Goal: Entertainment & Leisure: Consume media (video, audio)

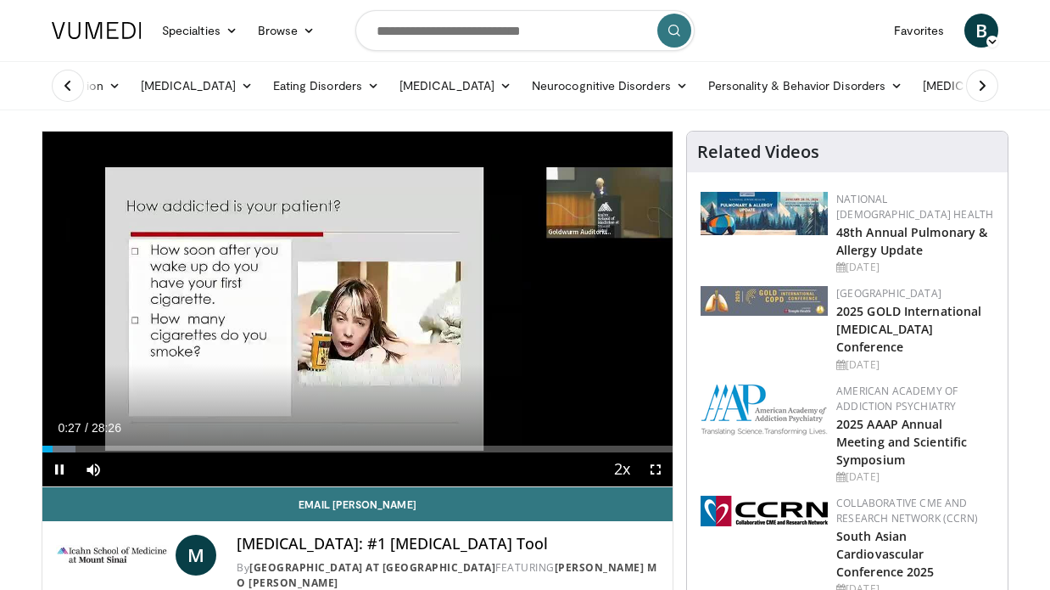
scroll to position [91, 0]
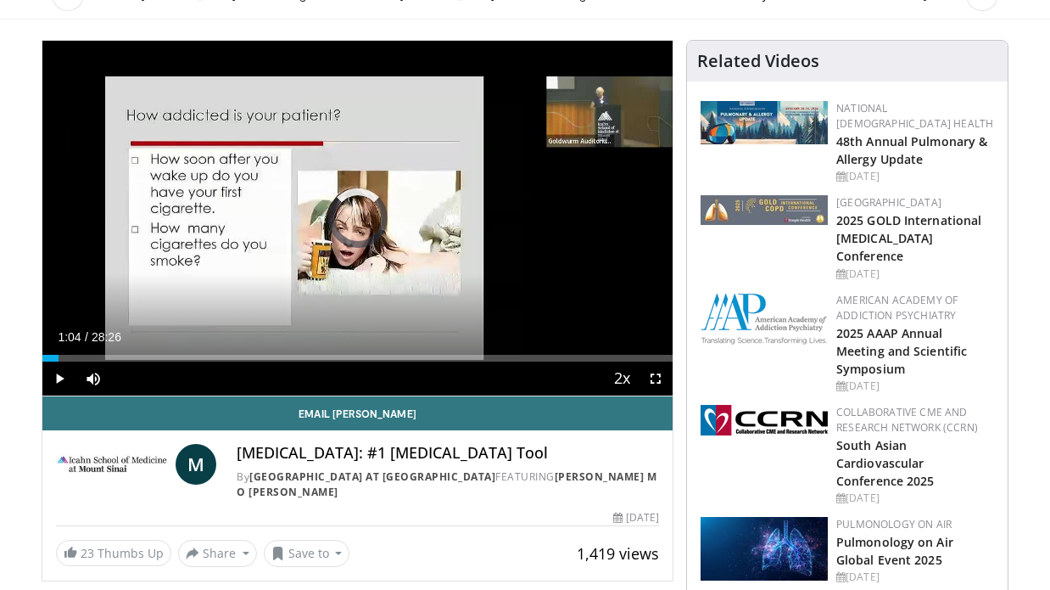
drag, startPoint x: 55, startPoint y: 354, endPoint x: -6, endPoint y: 353, distance: 61.1
click at [0, 353] on html "Specialties Adult & Family Medicine Allergy, Asthma, Immunology Anesthesiology …" at bounding box center [525, 204] width 1050 height 590
click at [652, 370] on span "Video Player" at bounding box center [656, 378] width 34 height 34
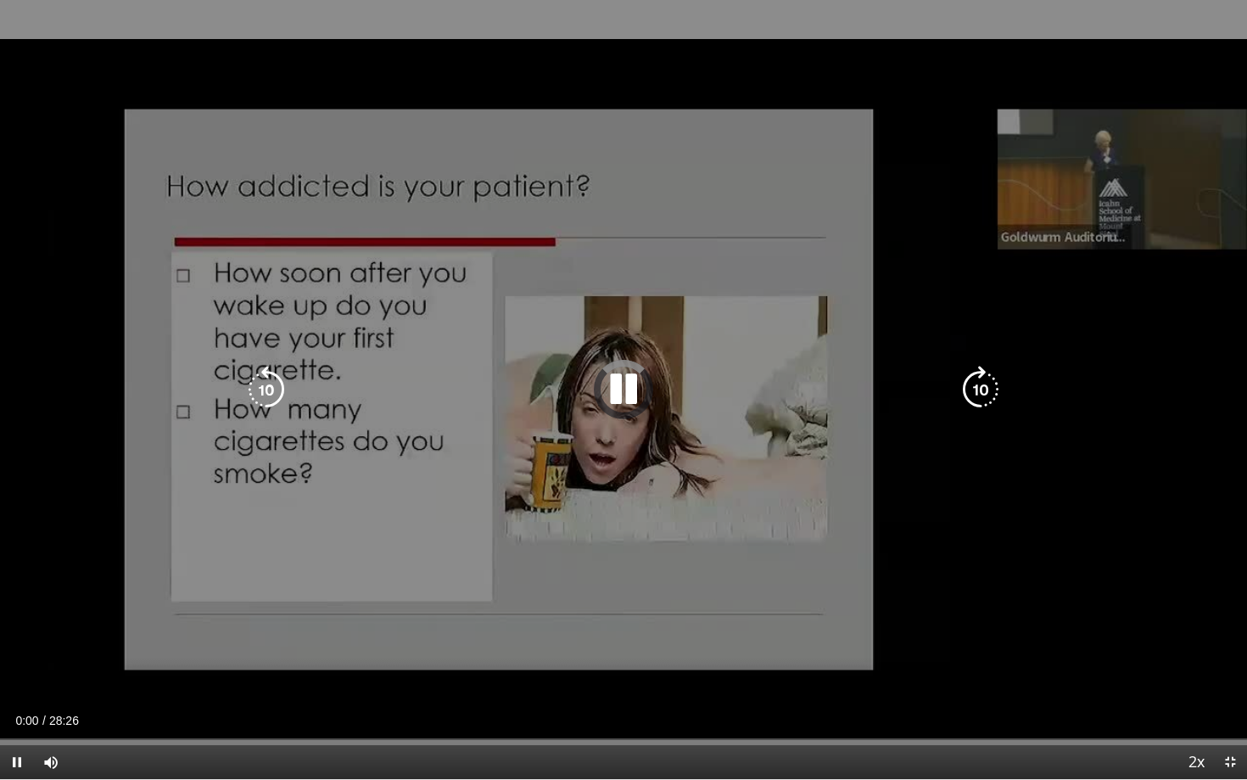
click at [600, 386] on icon "Video Player" at bounding box center [624, 390] width 48 height 48
click at [0, 0] on icon "Video Player" at bounding box center [0, 0] width 0 height 0
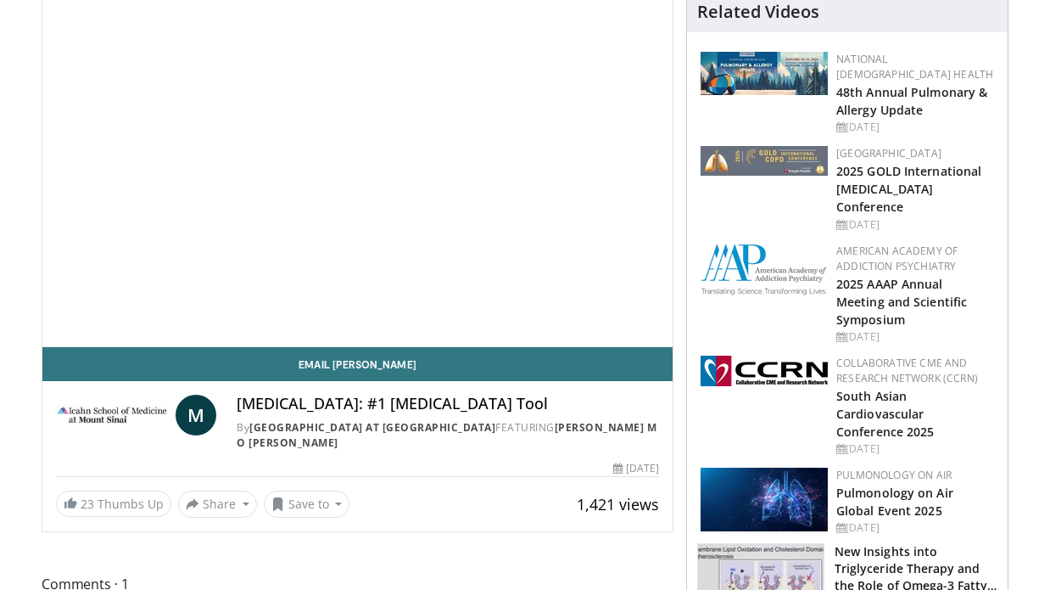
scroll to position [91, 0]
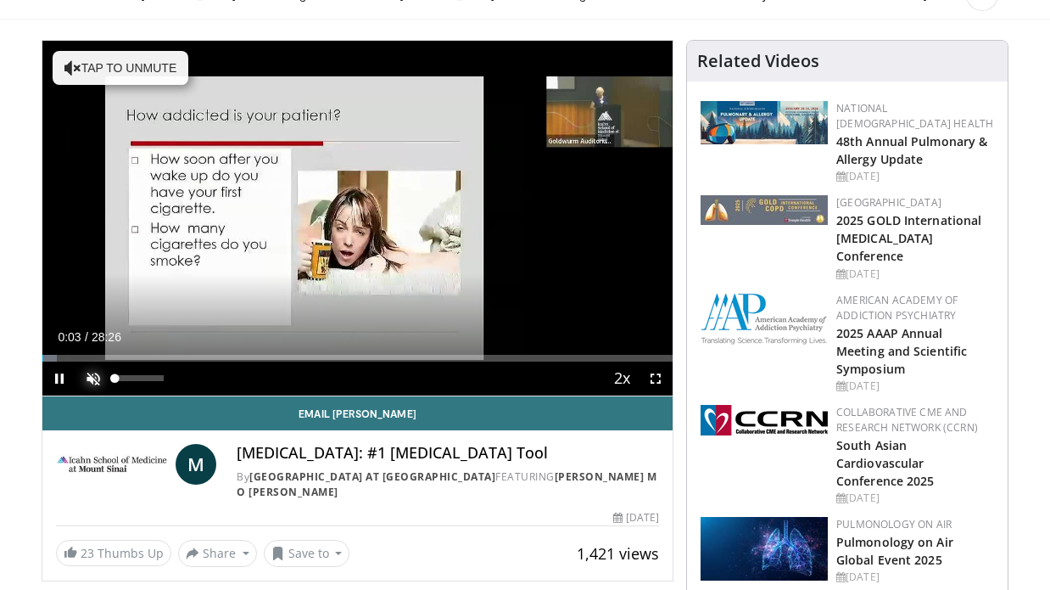
click at [90, 376] on span "Video Player" at bounding box center [93, 378] width 34 height 34
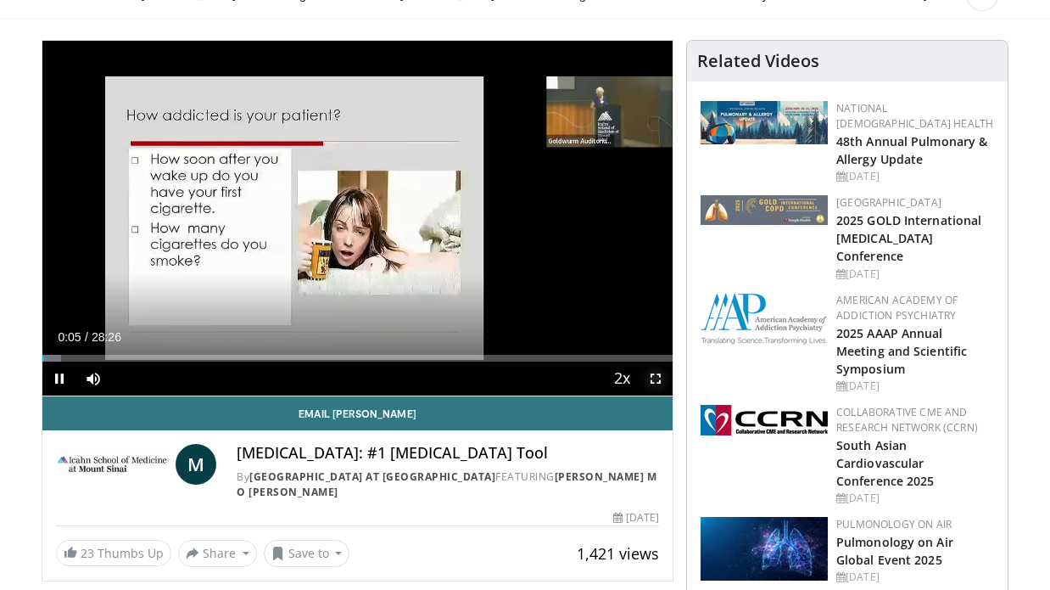
click at [655, 382] on span "Video Player" at bounding box center [656, 378] width 34 height 34
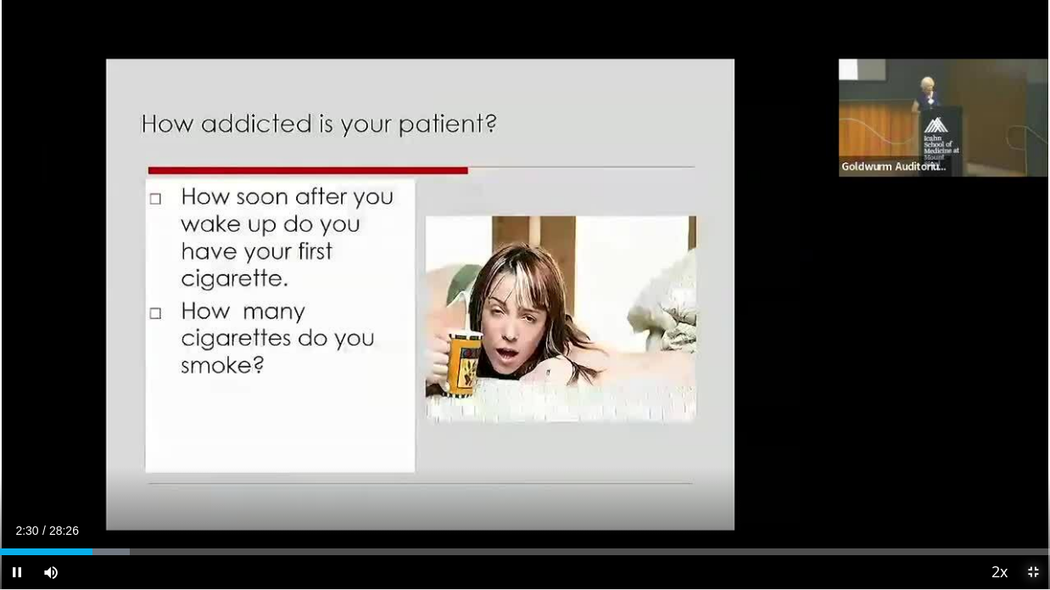
click at [1031, 574] on span "Video Player" at bounding box center [1033, 572] width 34 height 34
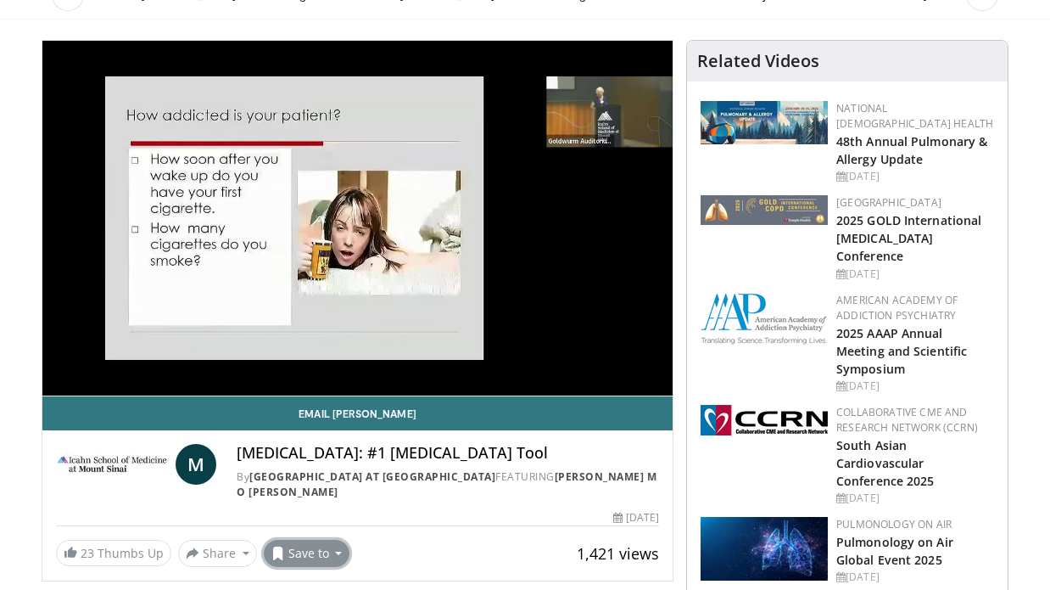
click at [334, 554] on button "Save to" at bounding box center [307, 552] width 87 height 27
click at [383, 464] on span "Add to Favorites" at bounding box center [337, 454] width 104 height 19
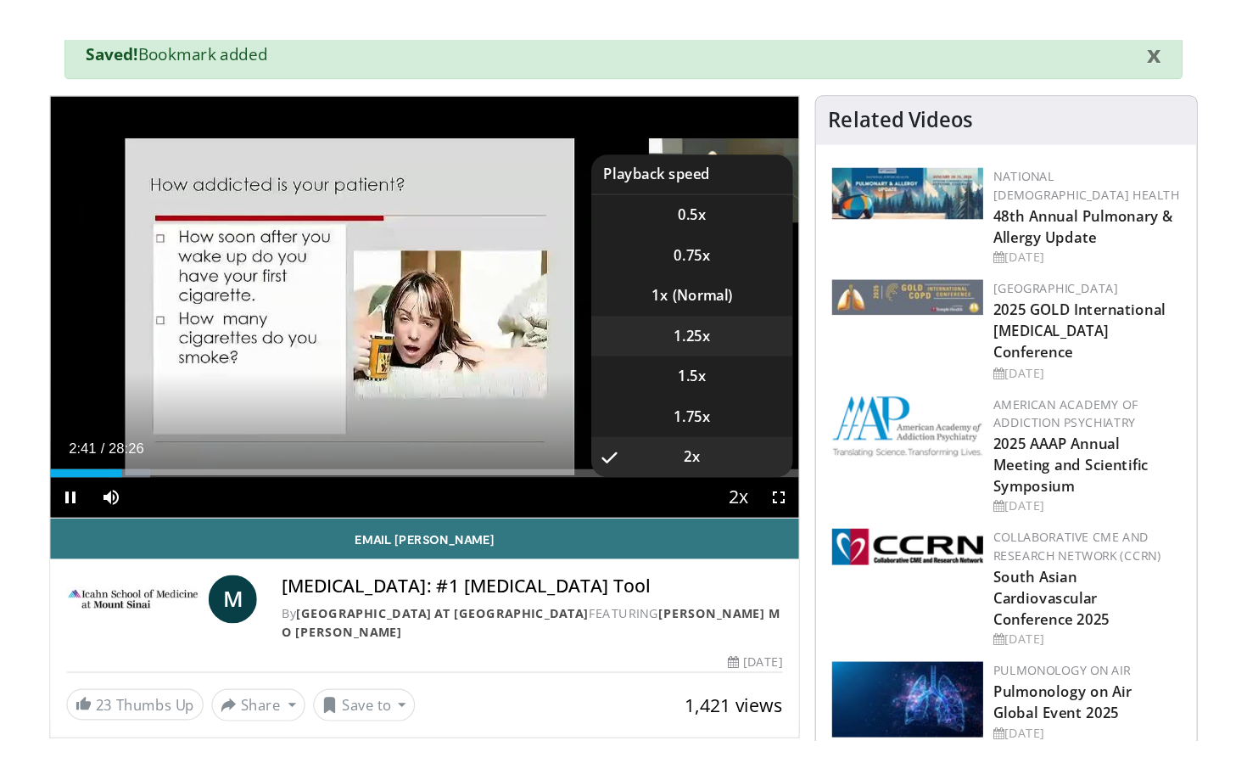
scroll to position [143, 0]
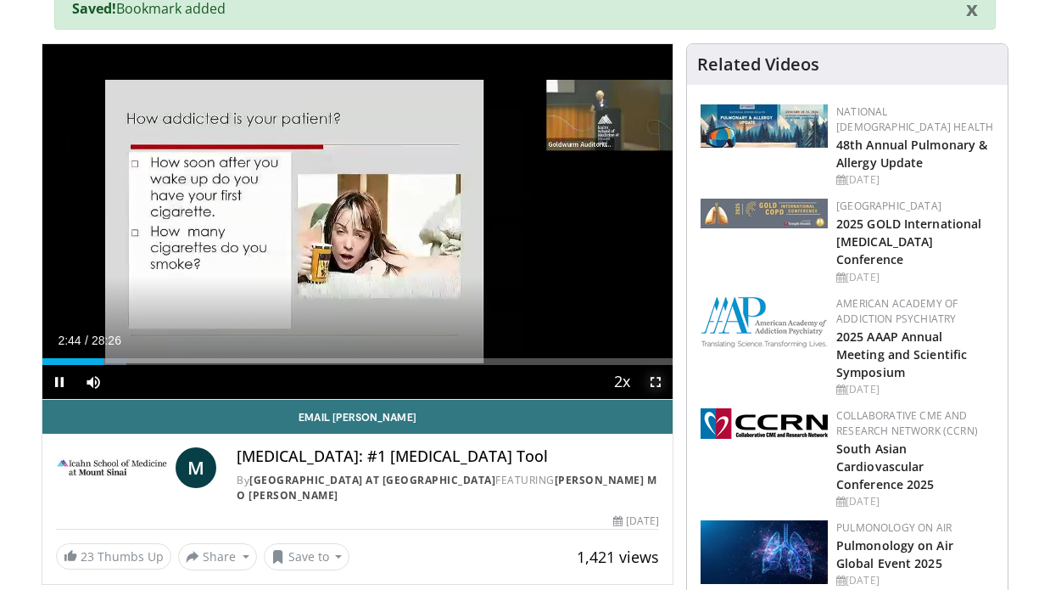
click at [646, 398] on span "Video Player" at bounding box center [656, 382] width 34 height 34
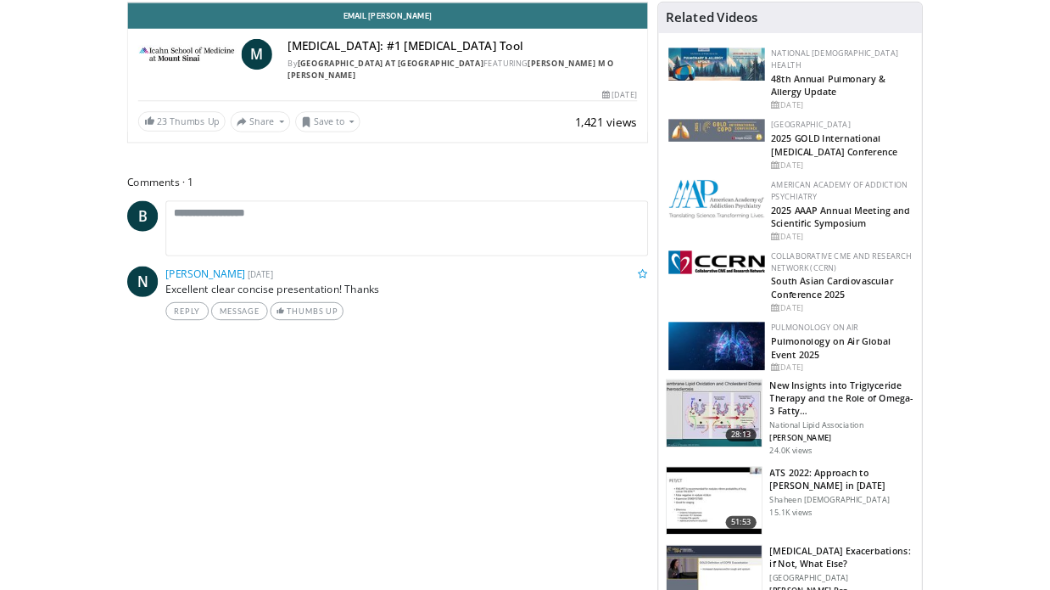
scroll to position [128, 0]
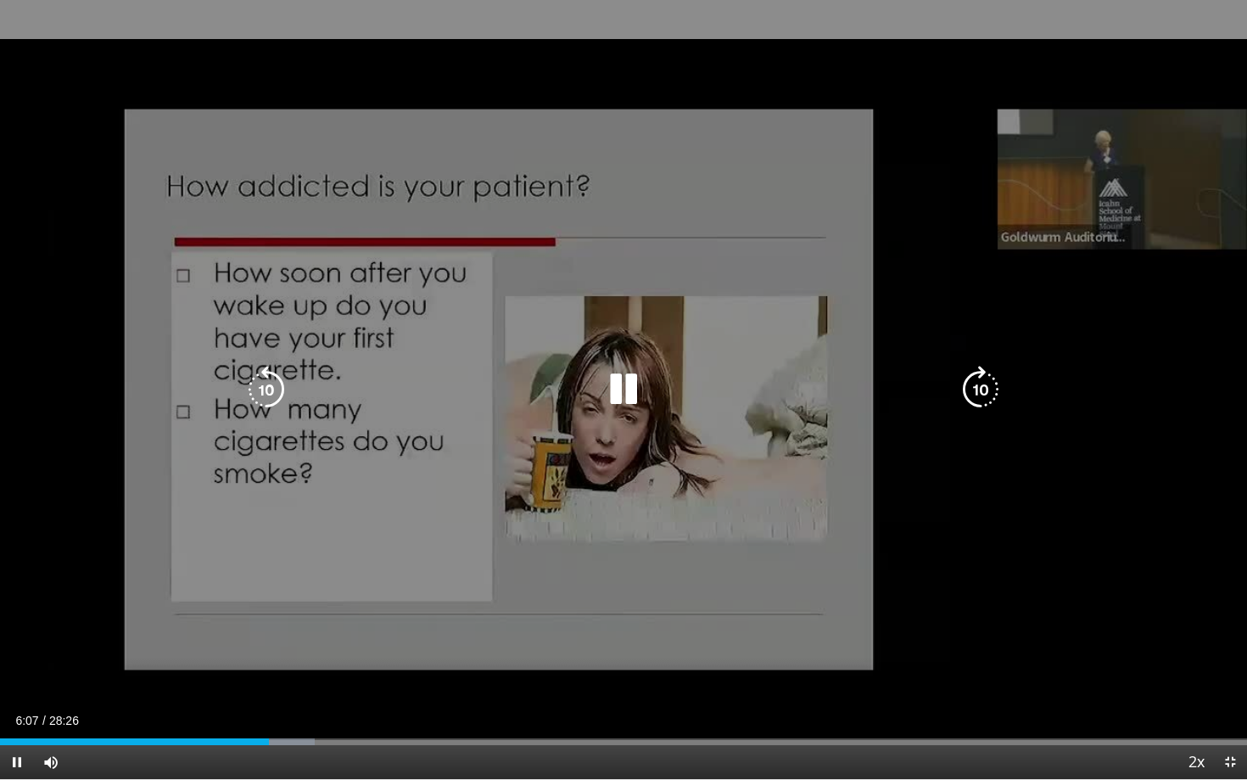
click at [643, 381] on icon "Video Player" at bounding box center [624, 390] width 48 height 48
click at [474, 355] on div "10 seconds Tap to unmute" at bounding box center [623, 389] width 1247 height 779
click at [266, 394] on icon "Video Player" at bounding box center [267, 390] width 48 height 48
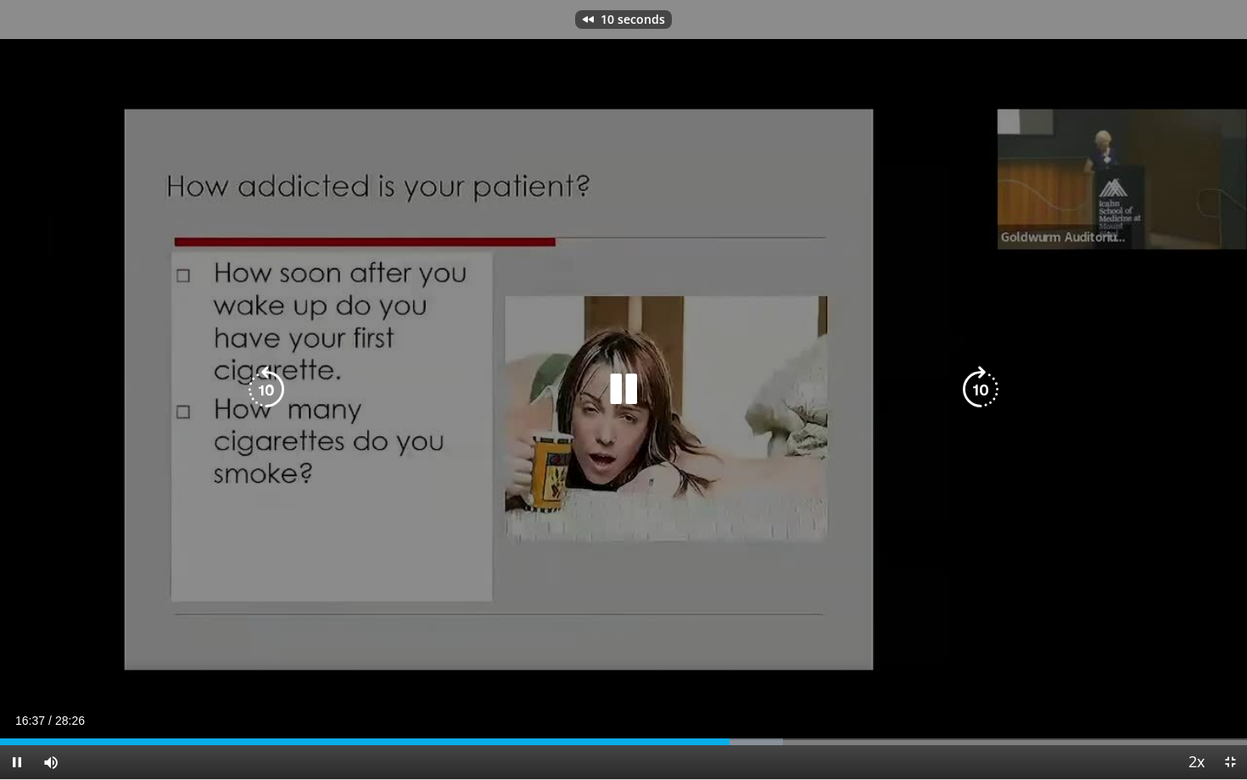
click at [266, 394] on icon "Video Player" at bounding box center [267, 390] width 48 height 48
click at [634, 386] on icon "Video Player" at bounding box center [624, 390] width 48 height 48
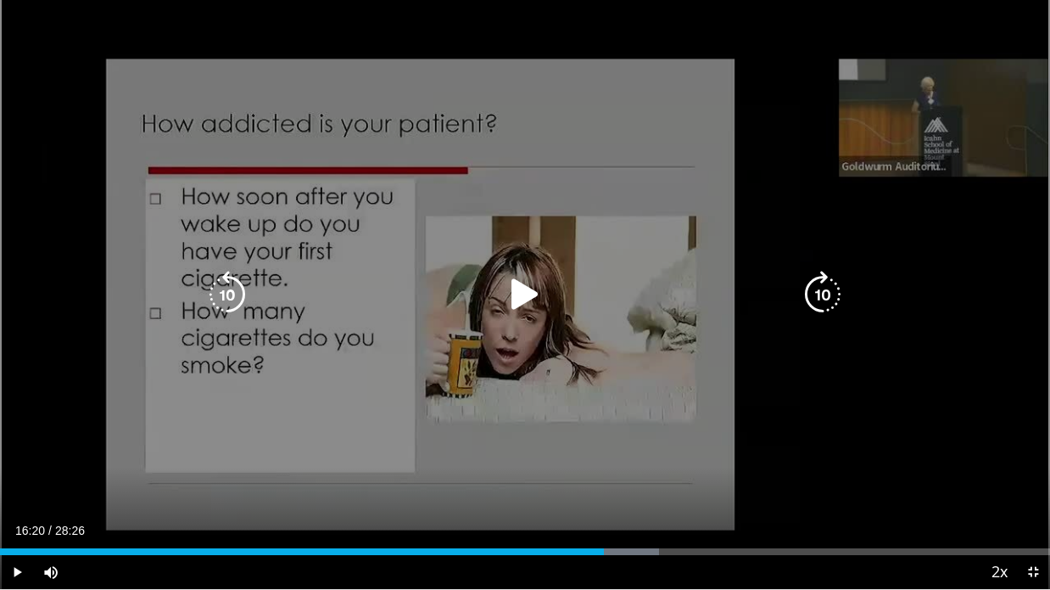
click at [549, 296] on div "Video Player" at bounding box center [525, 294] width 630 height 34
click at [539, 293] on icon "Video Player" at bounding box center [525, 295] width 48 height 48
click at [514, 292] on icon "Video Player" at bounding box center [525, 295] width 48 height 48
click at [530, 299] on icon "Video Player" at bounding box center [525, 295] width 48 height 48
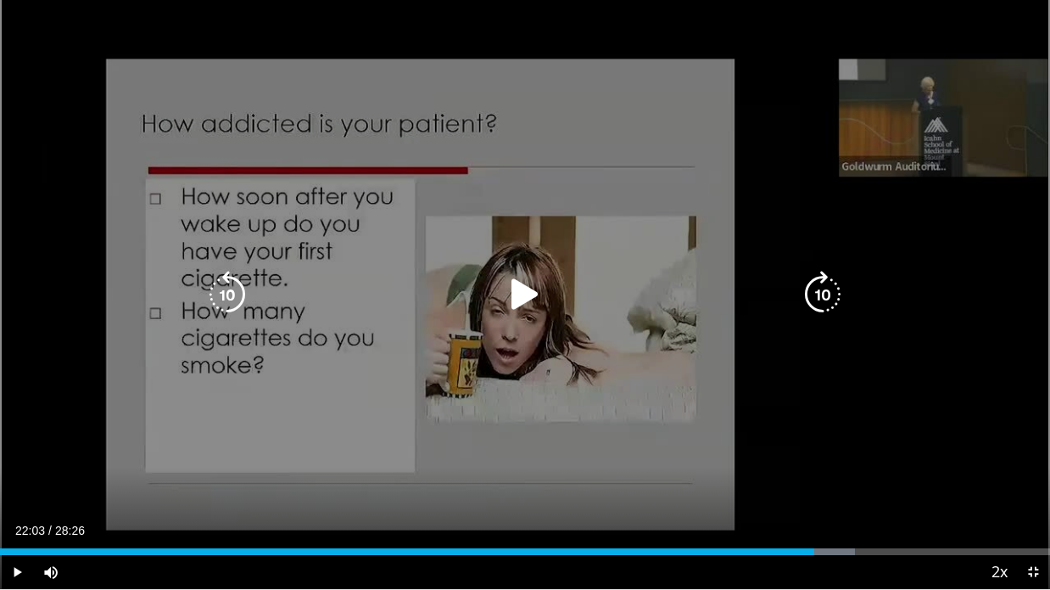
click at [412, 307] on div "Video Player" at bounding box center [525, 294] width 630 height 34
click at [513, 308] on icon "Video Player" at bounding box center [525, 295] width 48 height 48
